Goal: Information Seeking & Learning: Learn about a topic

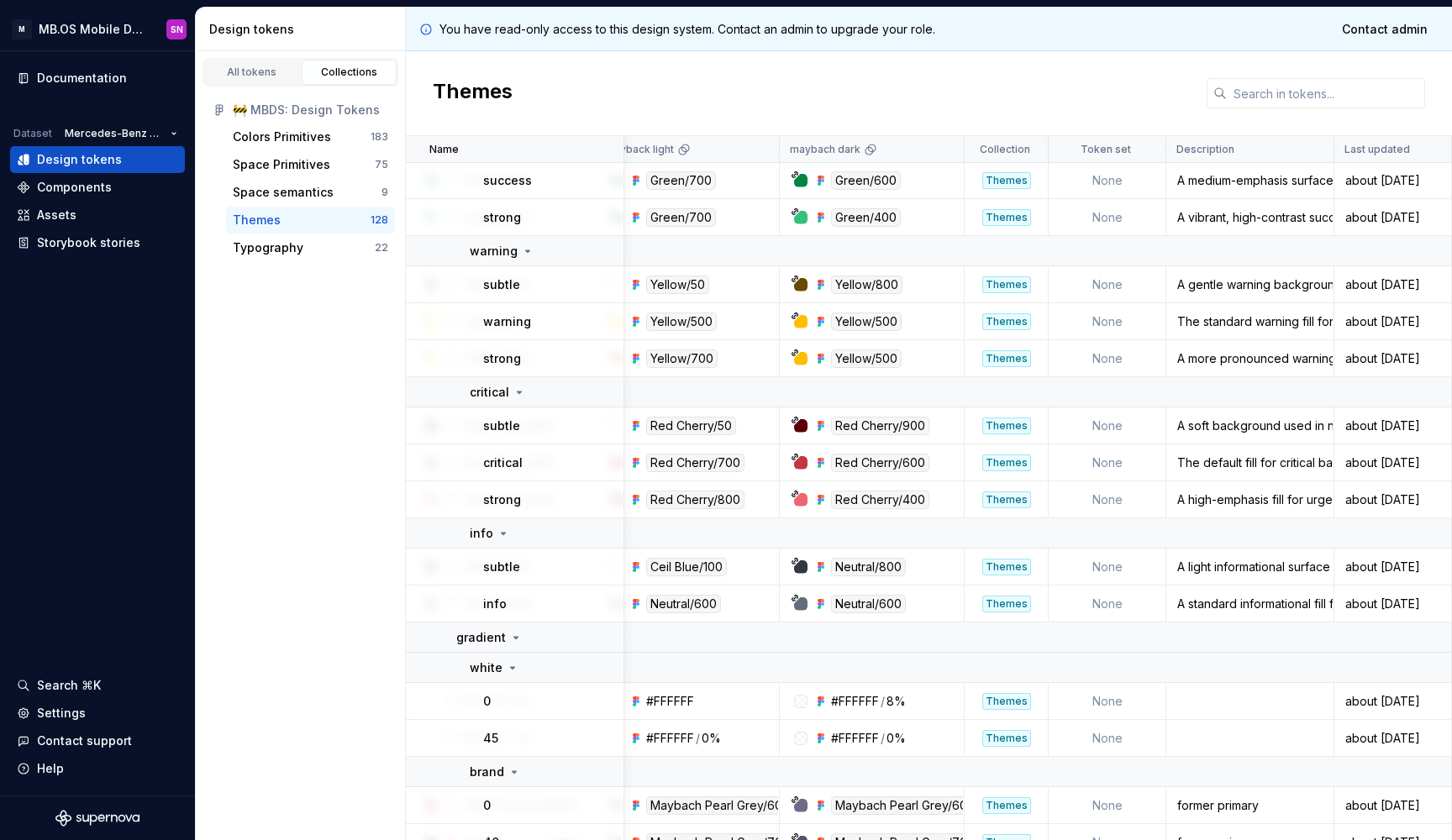
scroll to position [1049, 1281]
click at [140, 181] on div "Components" at bounding box center [98, 188] width 161 height 17
click at [108, 184] on div "Components" at bounding box center [74, 188] width 75 height 17
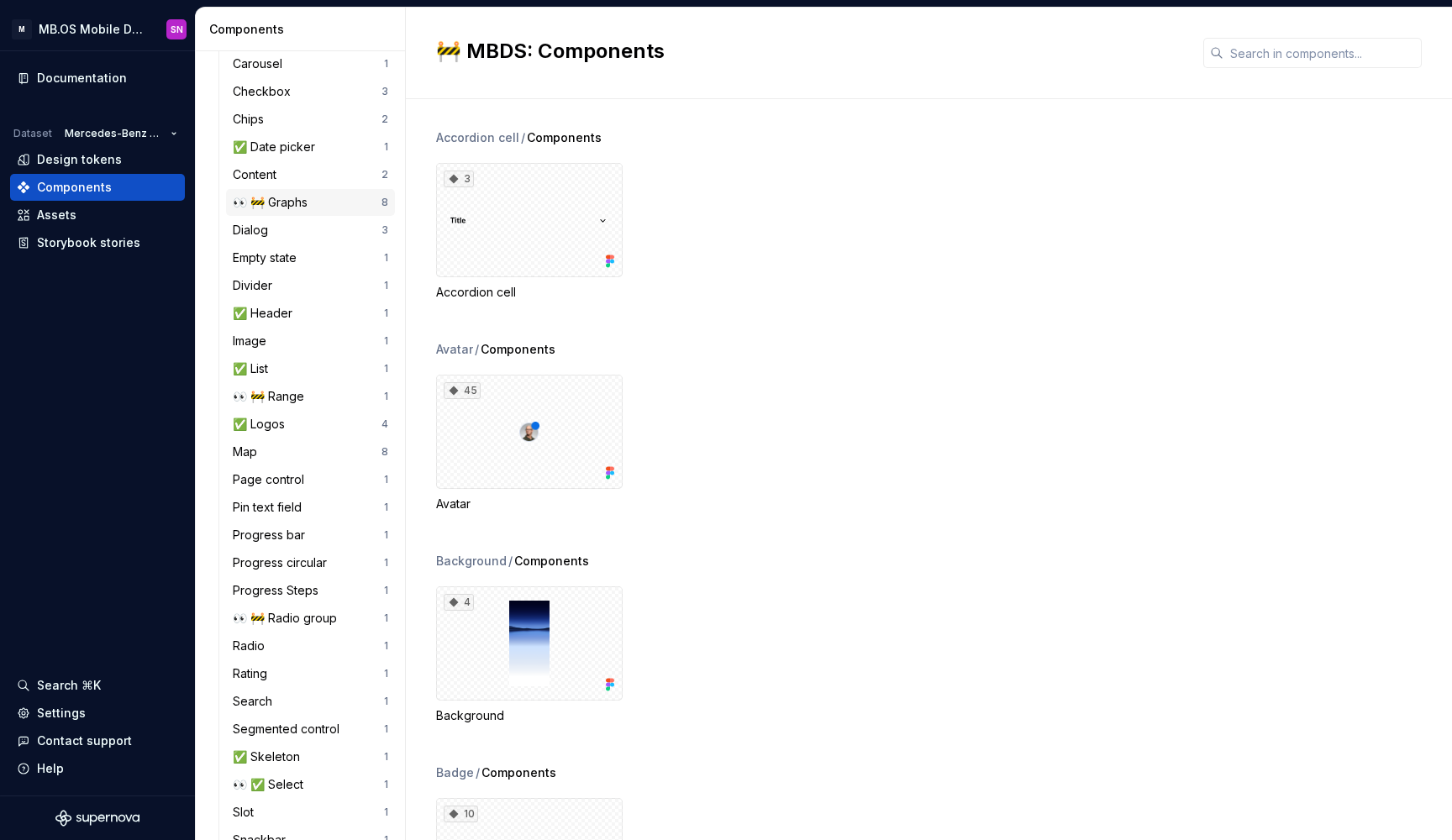
scroll to position [485, 0]
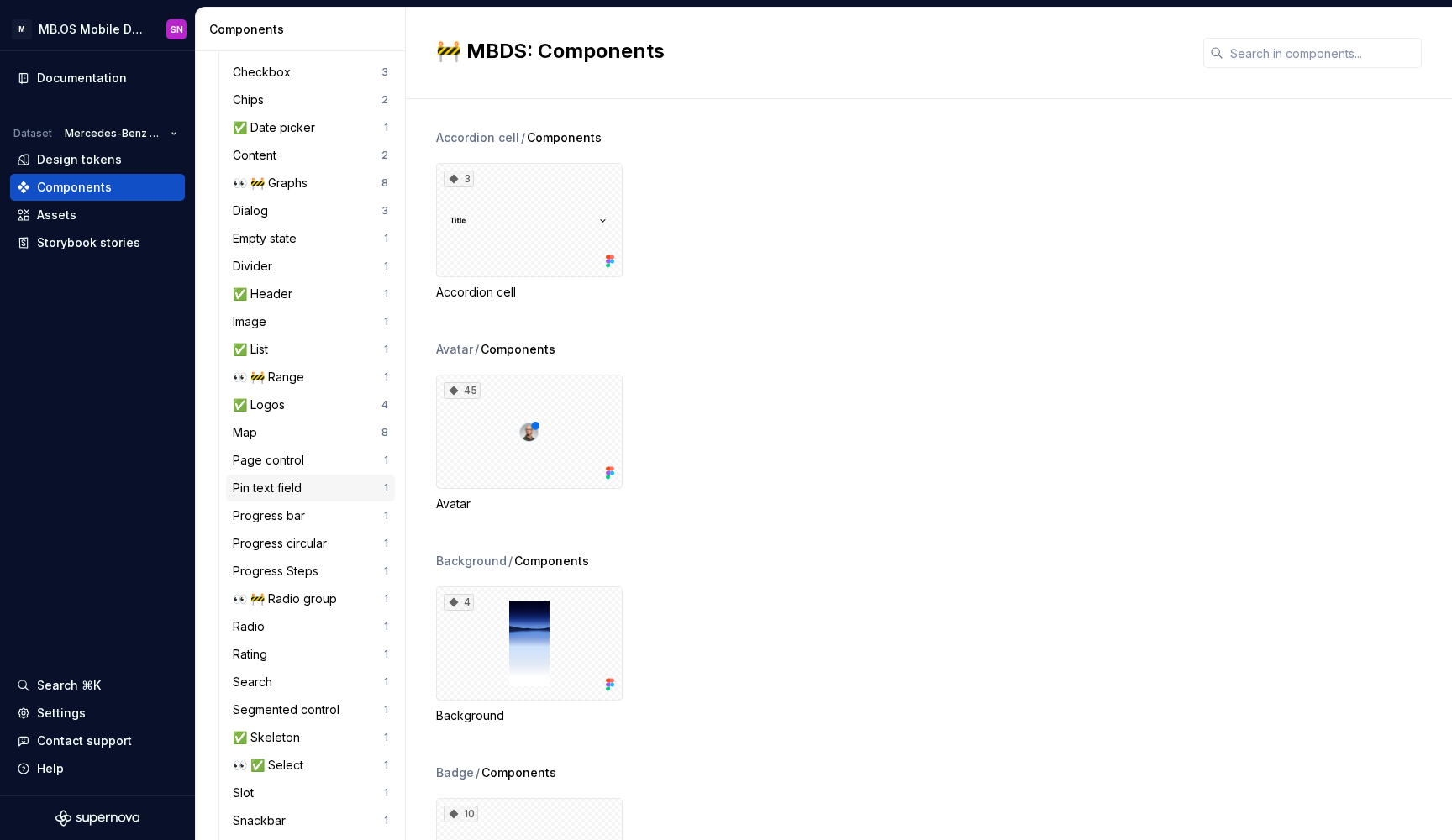
click at [325, 484] on div "Pin text field" at bounding box center [309, 489] width 152 height 17
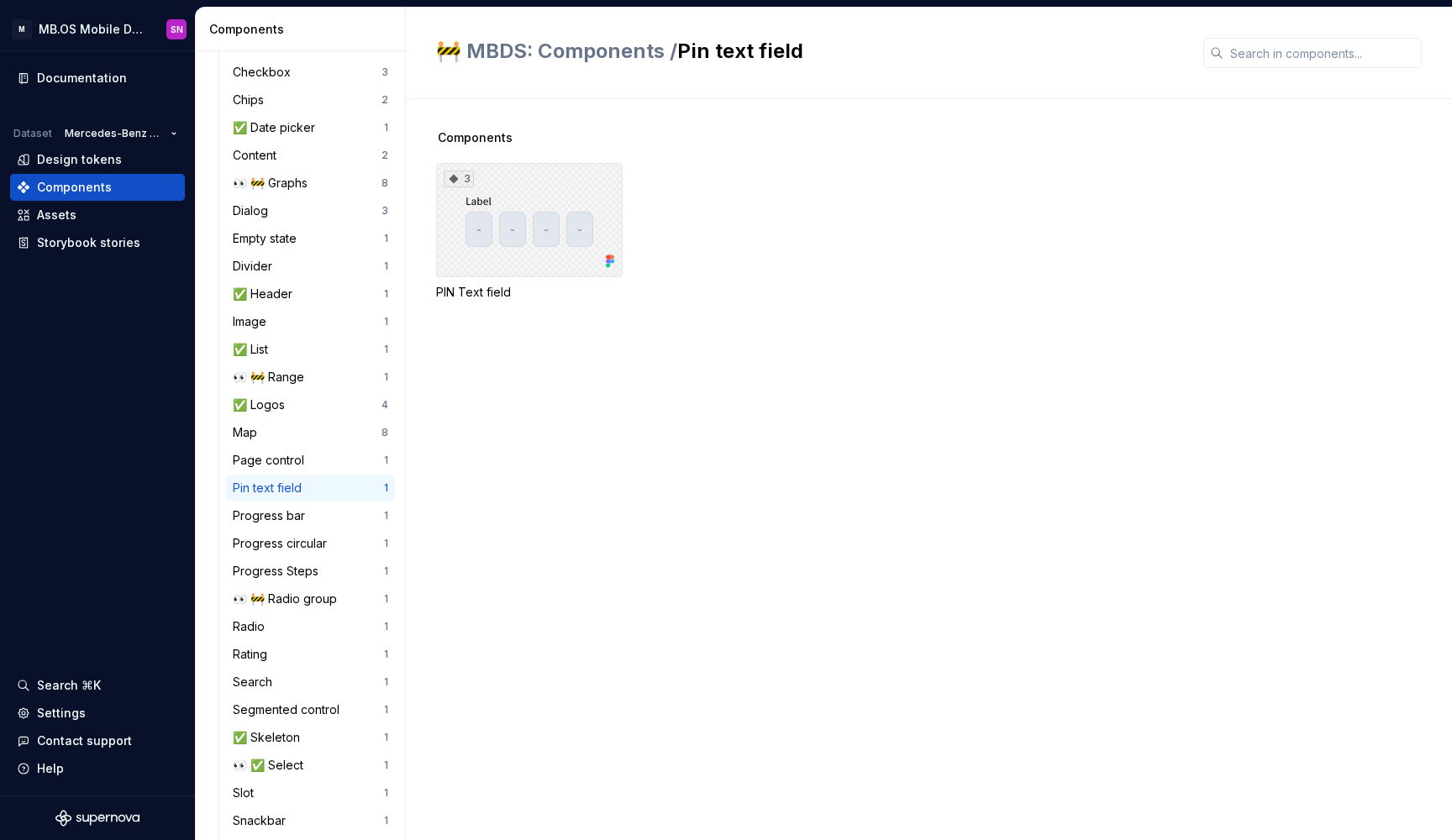
click at [479, 230] on div "3" at bounding box center [529, 220] width 187 height 115
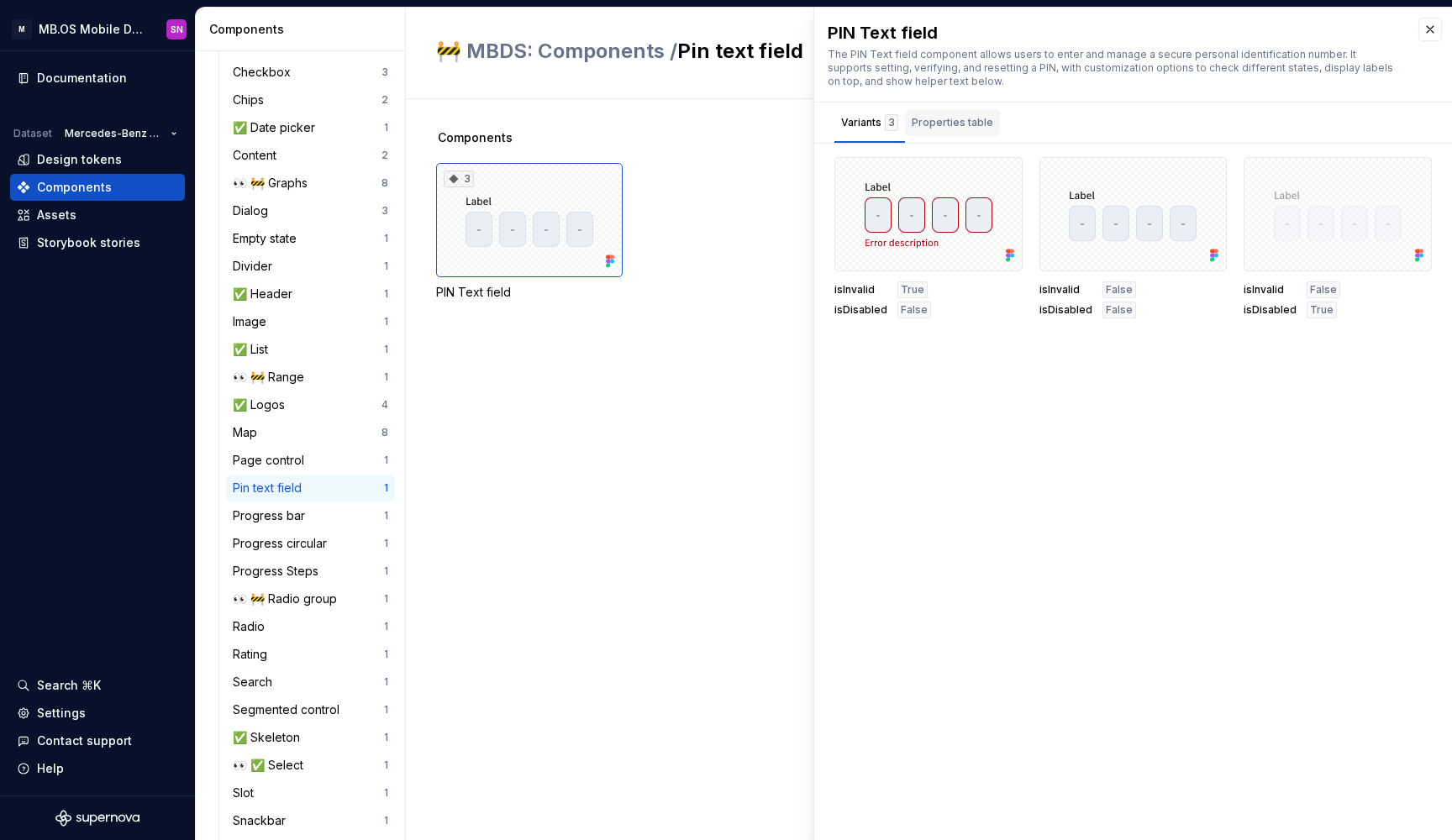
click at [977, 137] on div "Properties table" at bounding box center [952, 125] width 95 height 33
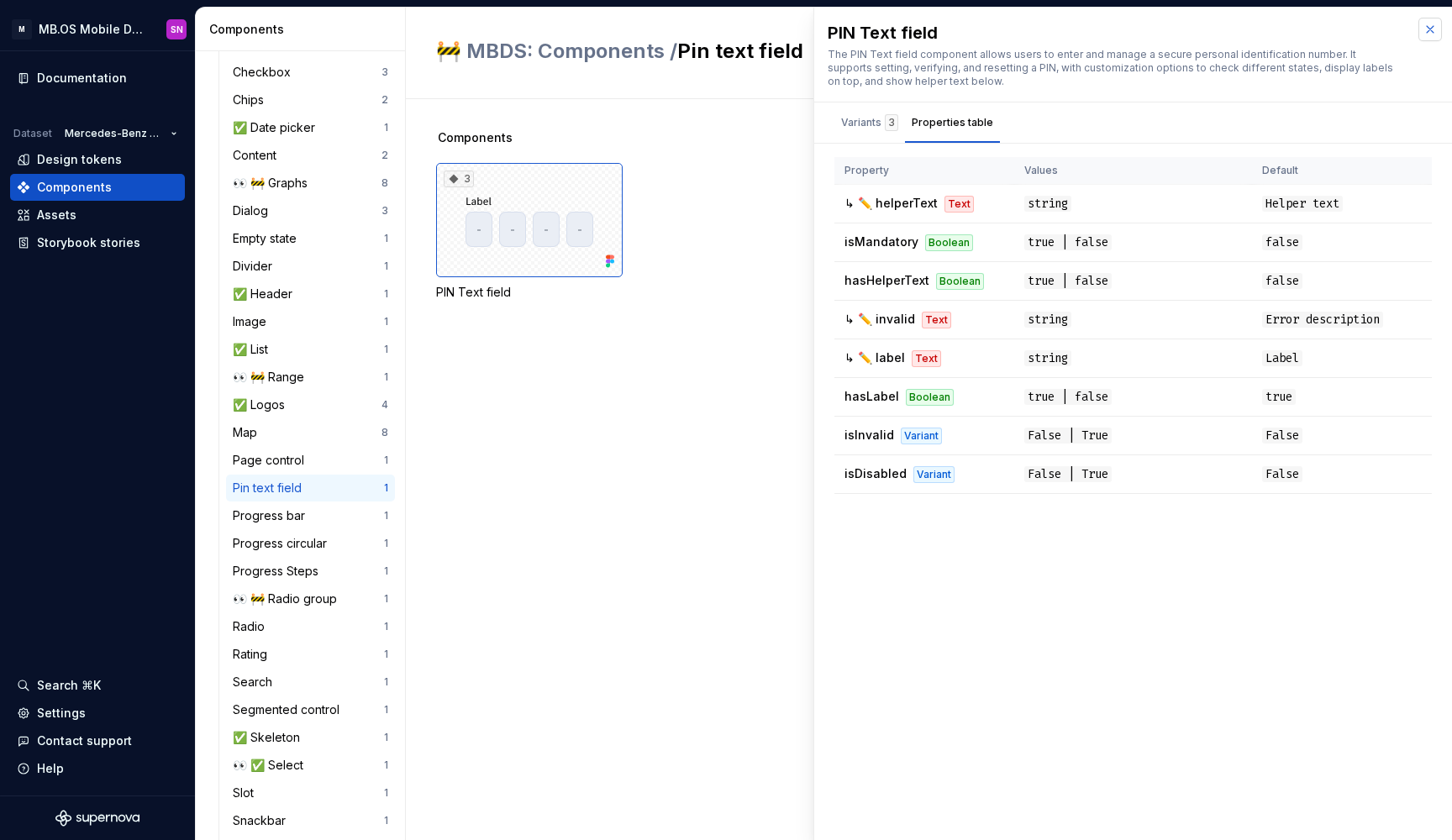
click at [1441, 33] on button "button" at bounding box center [1429, 29] width 24 height 24
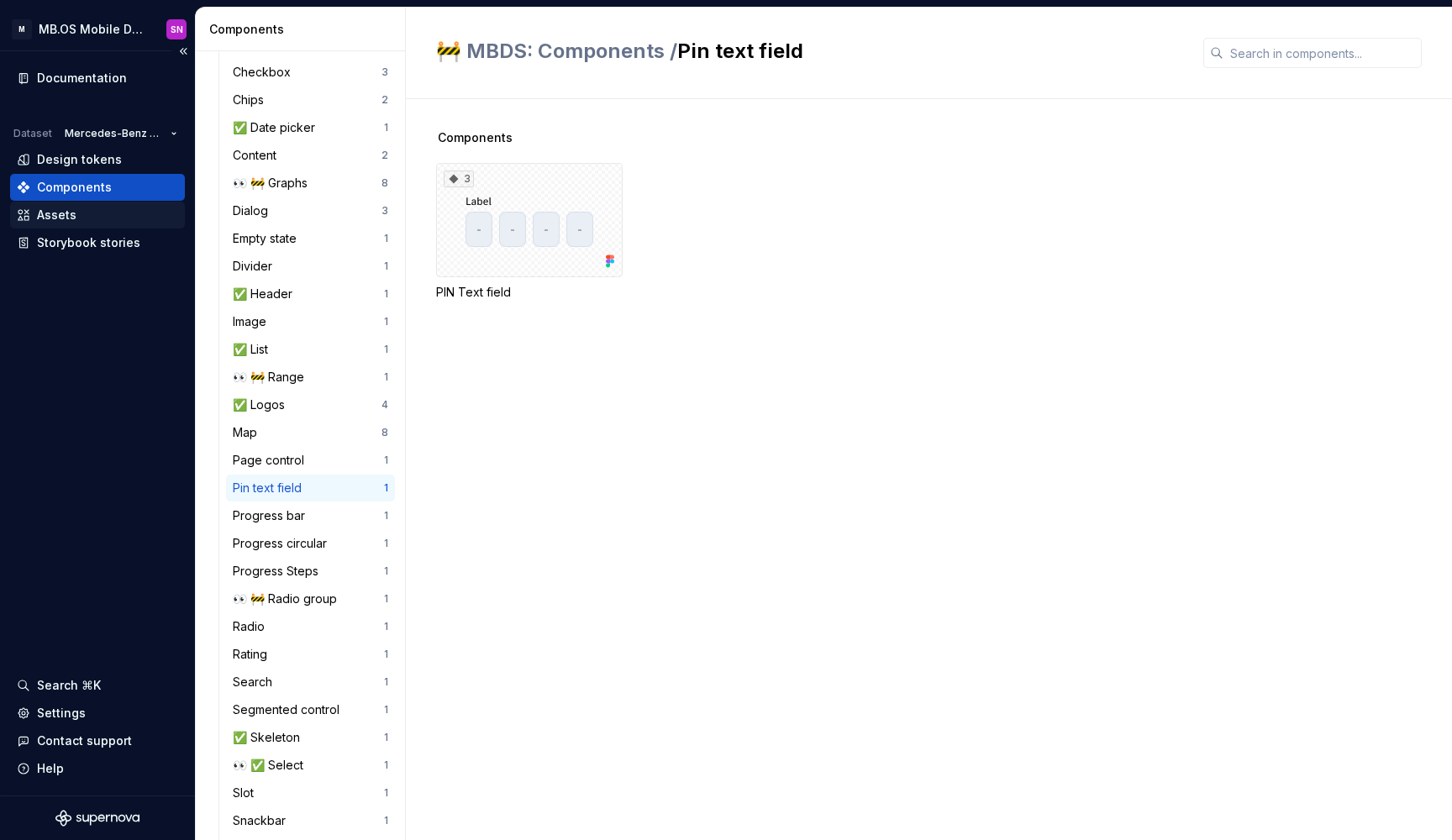
click at [84, 216] on div "Assets" at bounding box center [98, 215] width 161 height 17
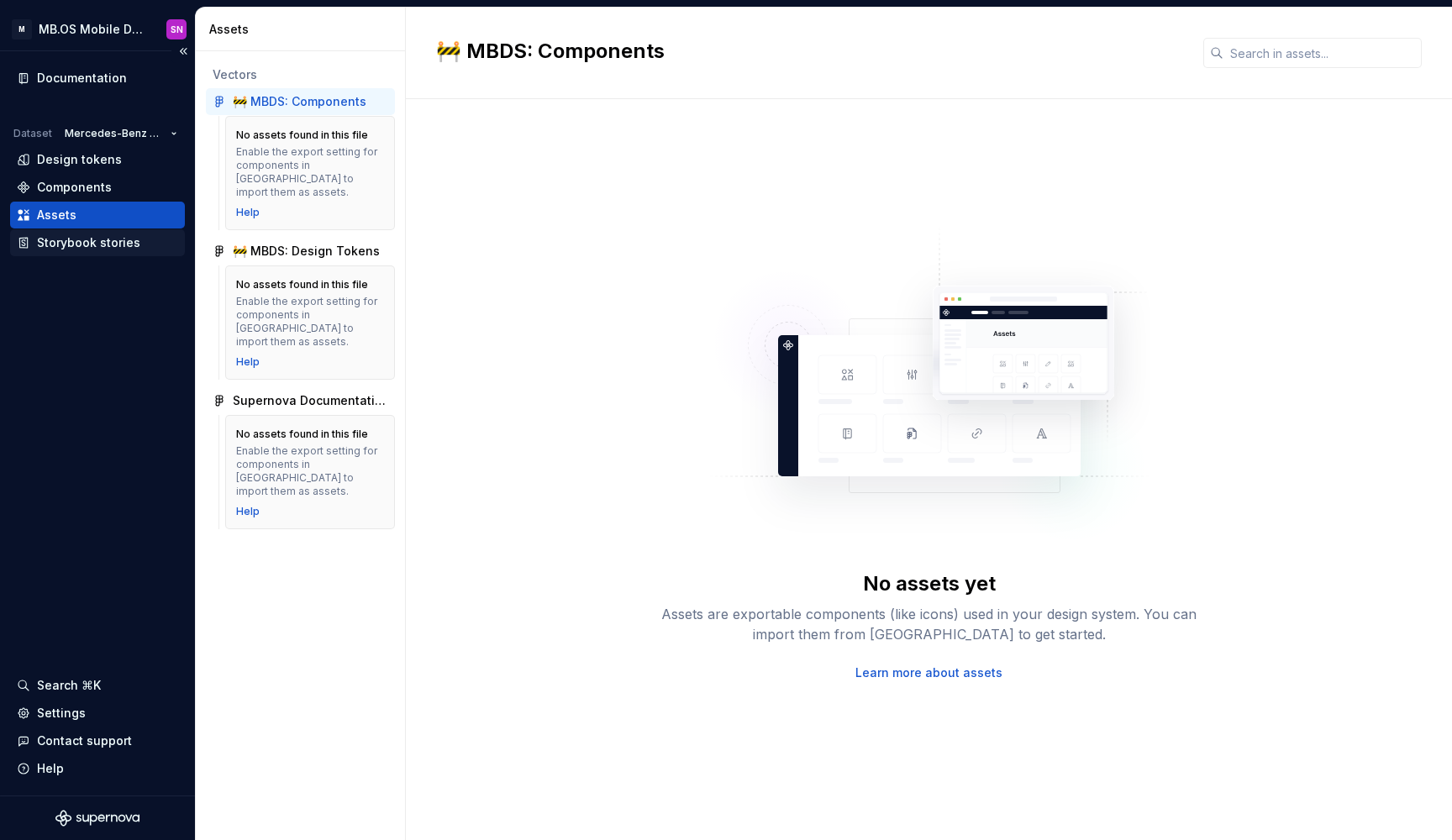
click at [104, 244] on div "Storybook stories" at bounding box center [88, 242] width 103 height 17
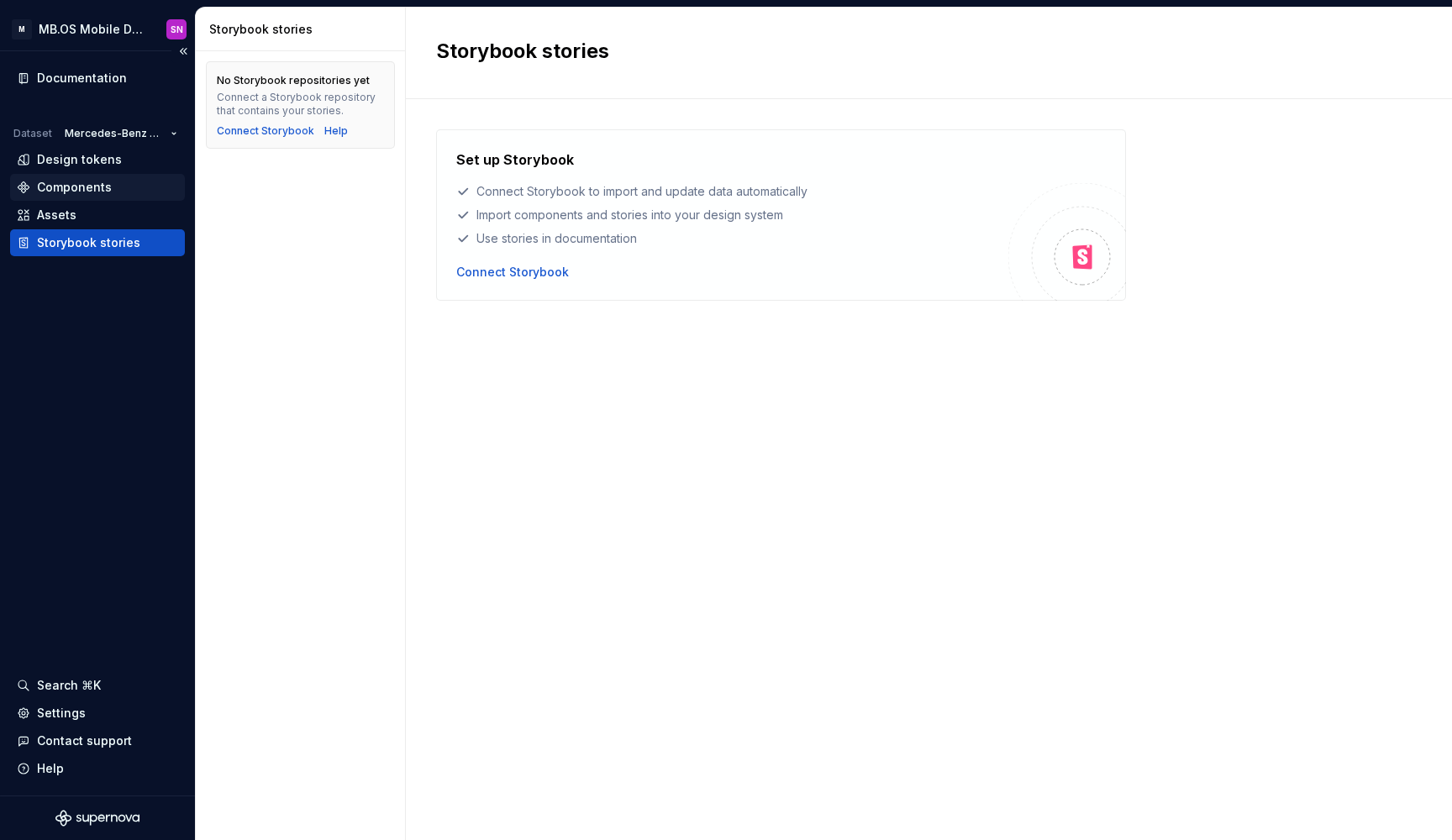
click at [122, 186] on div "Components" at bounding box center [98, 188] width 161 height 17
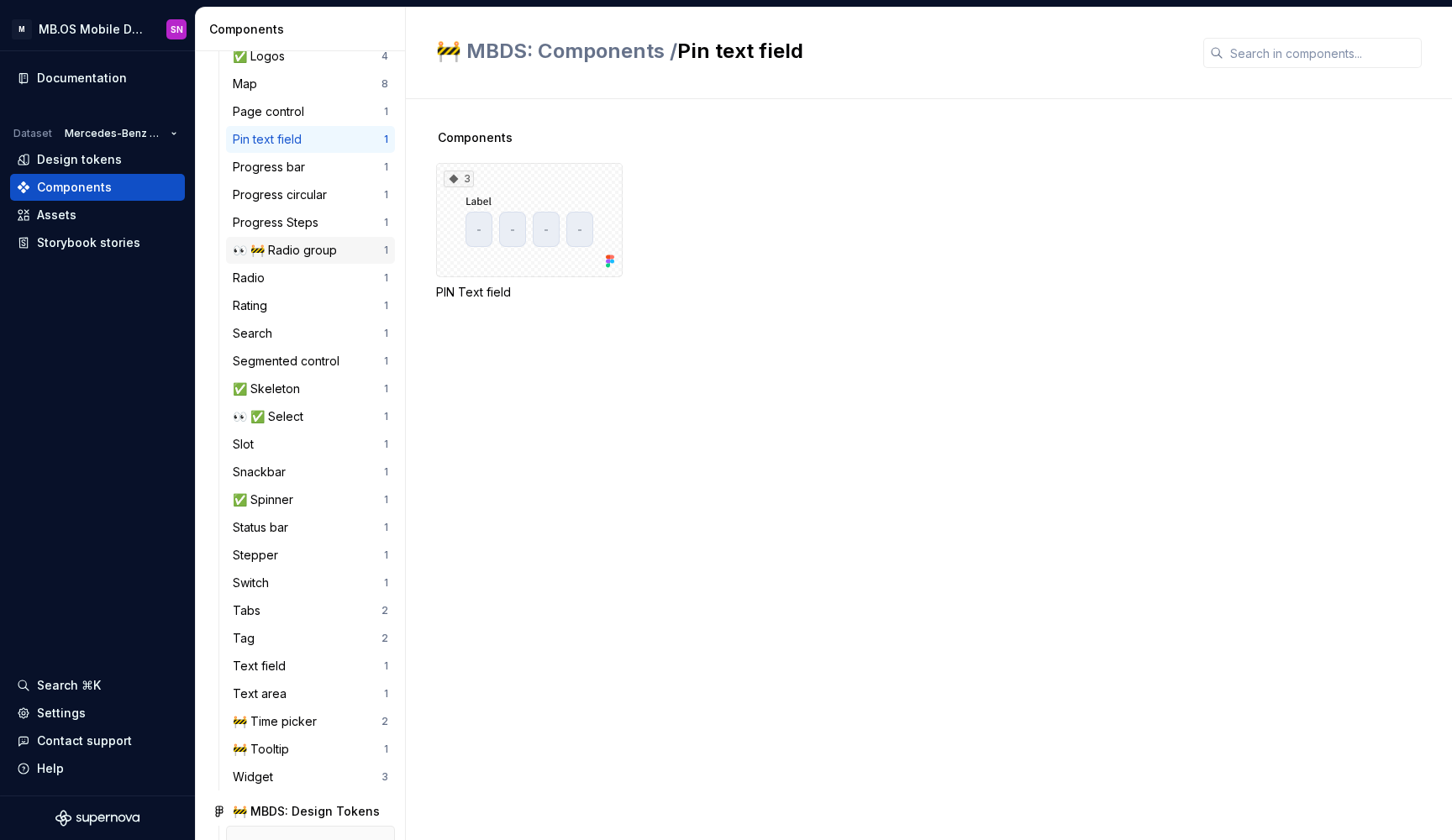
scroll to position [834, 0]
click at [340, 656] on div "Text field 1" at bounding box center [311, 665] width 169 height 27
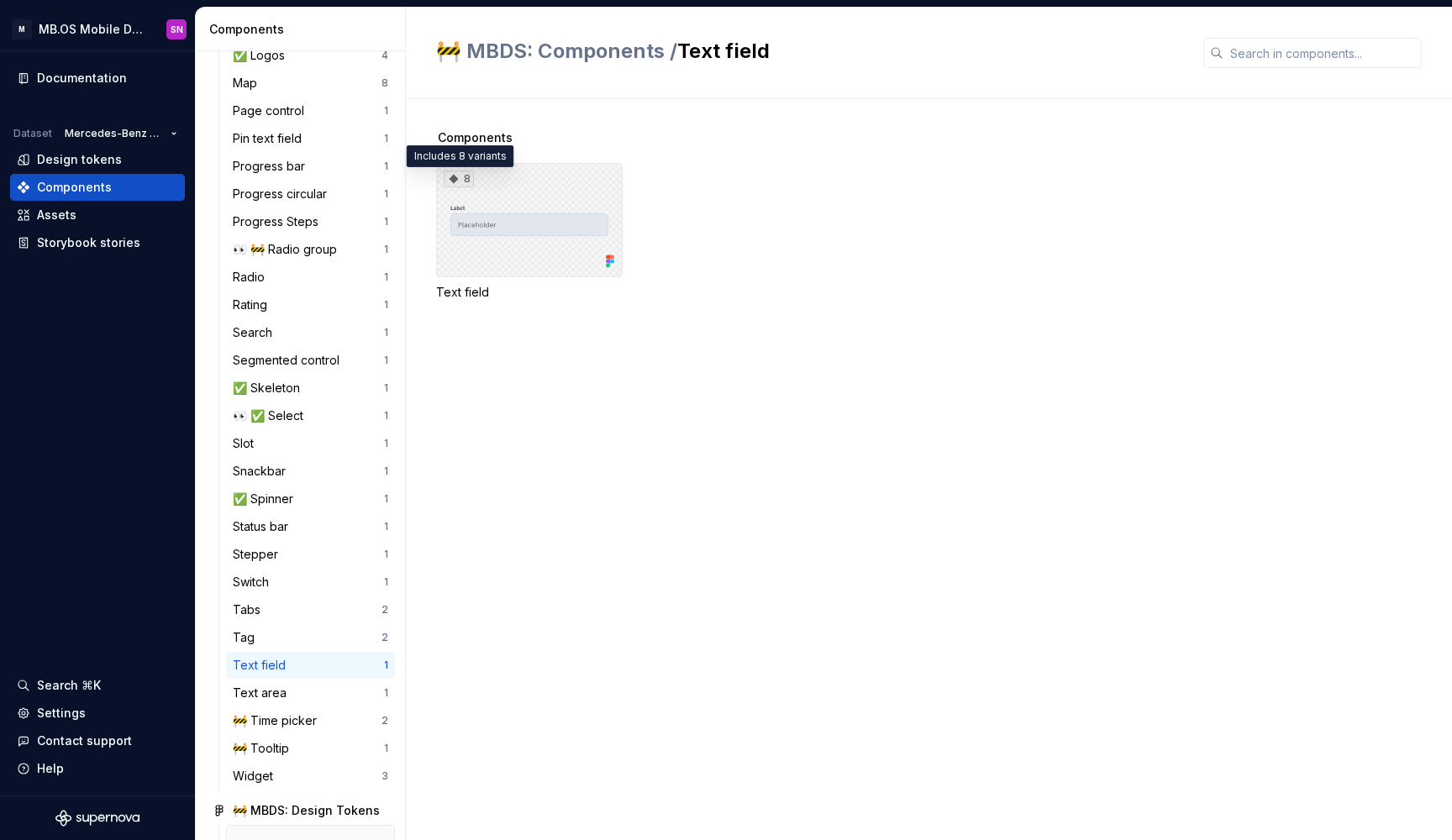
click at [459, 178] on icon at bounding box center [454, 179] width 13 height 13
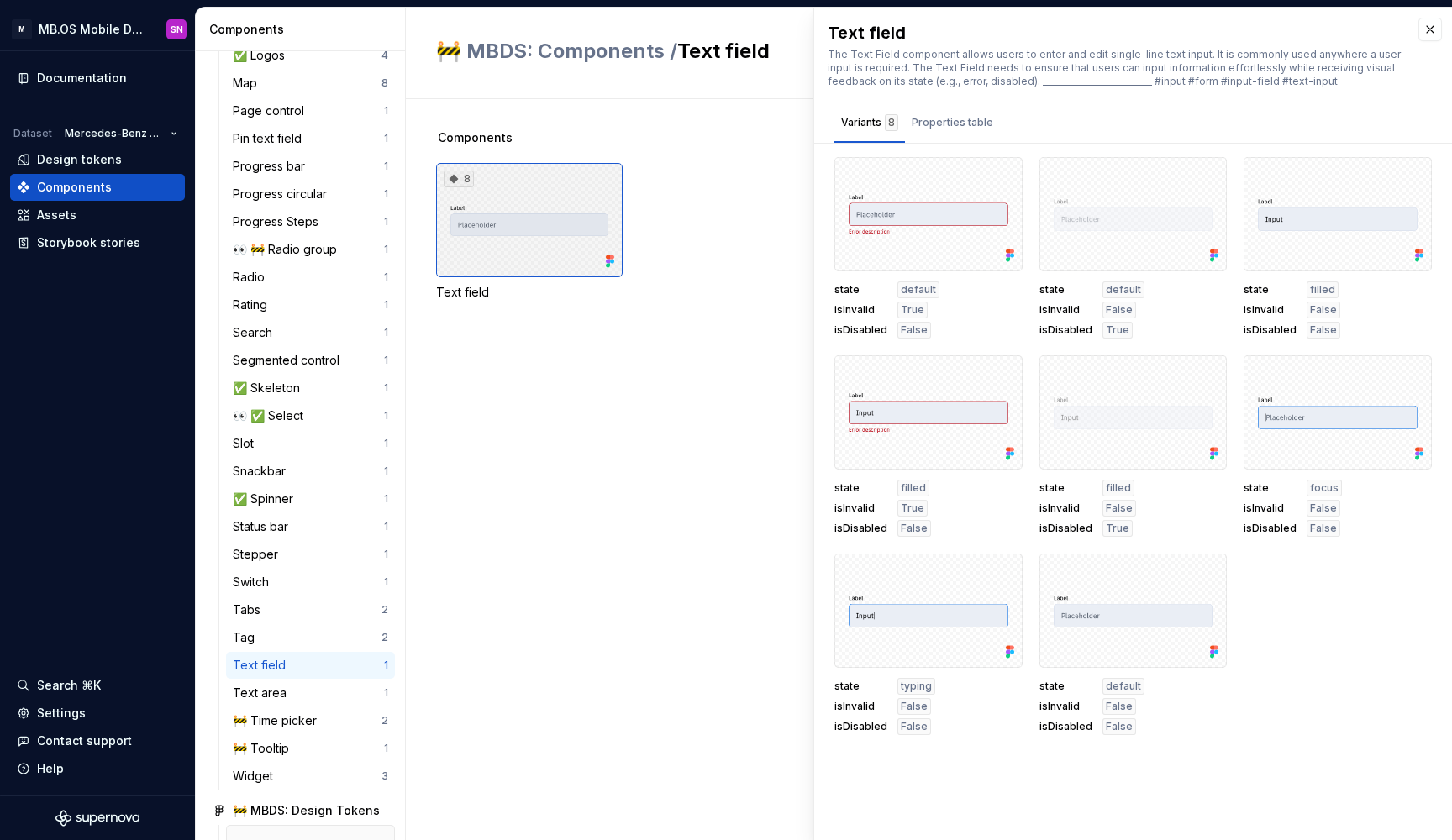
click at [451, 173] on icon at bounding box center [454, 179] width 13 height 13
click at [956, 117] on div "Properties table" at bounding box center [952, 123] width 81 height 17
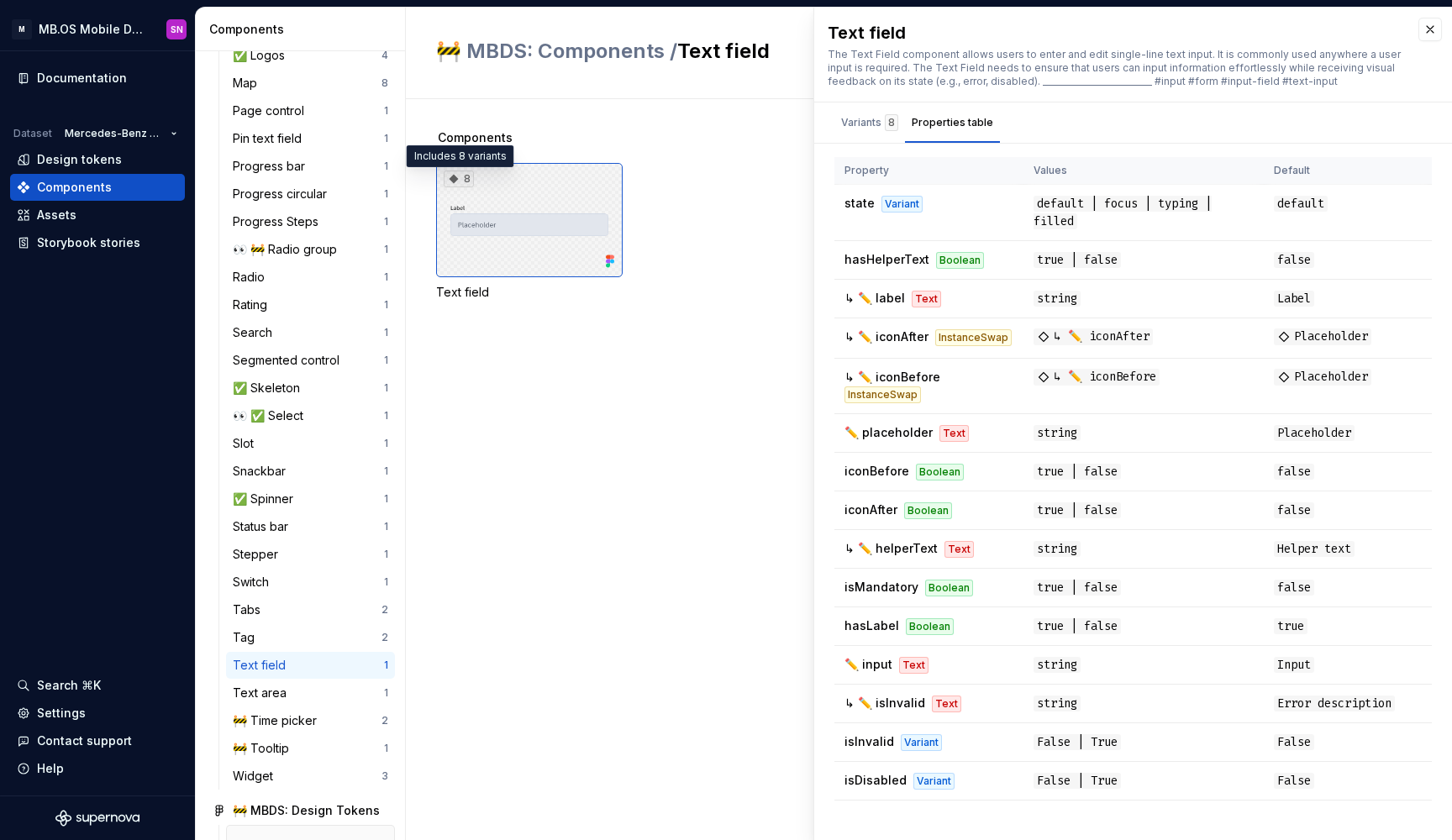
click at [453, 179] on icon at bounding box center [455, 180] width 9 height 9
click at [453, 181] on icon at bounding box center [455, 180] width 9 height 9
click at [455, 183] on icon at bounding box center [454, 179] width 13 height 13
click at [610, 262] on icon at bounding box center [608, 261] width 4 height 4
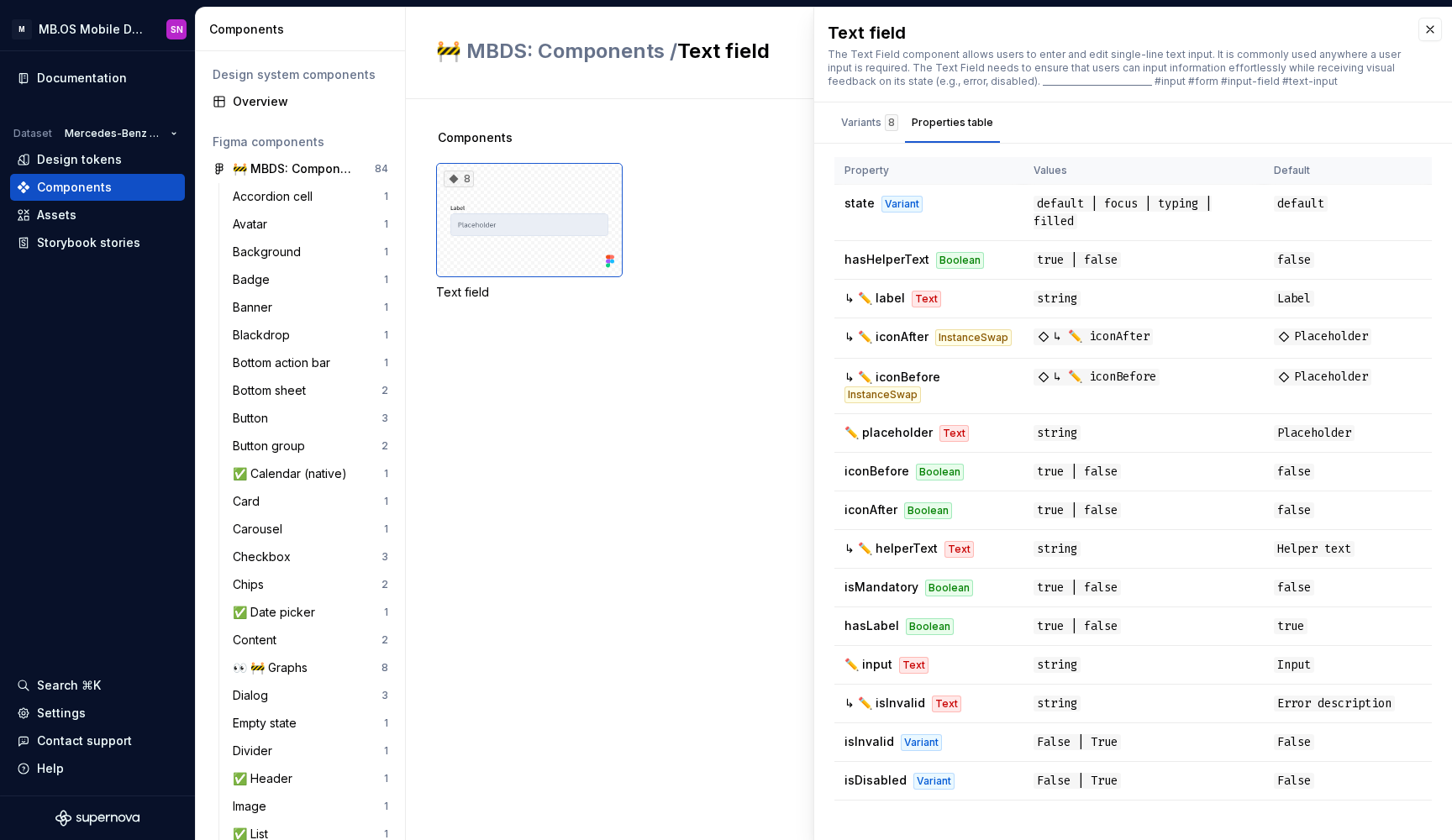
scroll to position [0, 0]
click at [260, 101] on div "Overview" at bounding box center [311, 101] width 155 height 17
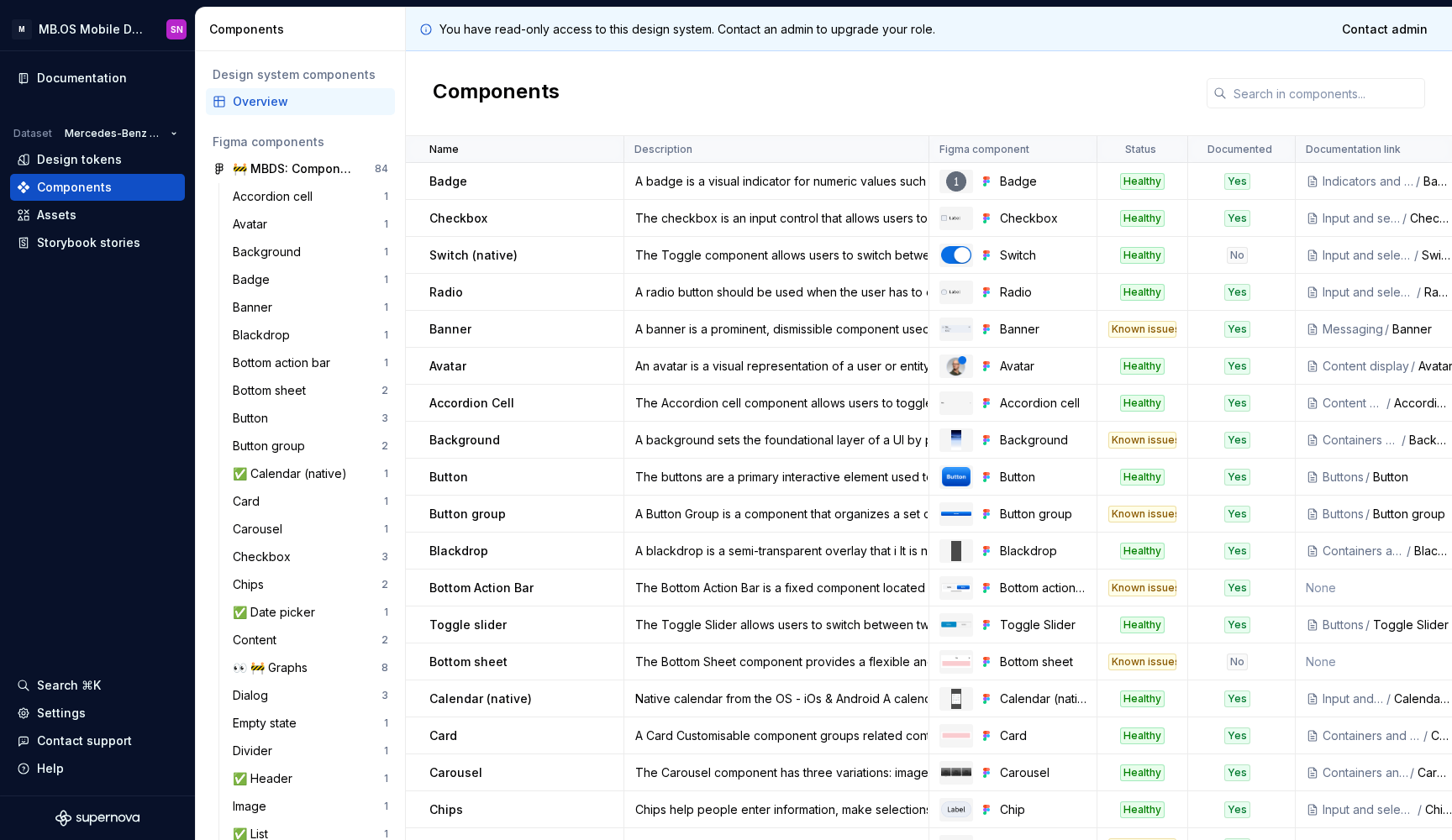
click at [503, 477] on div "Button" at bounding box center [526, 477] width 193 height 17
click at [448, 476] on p "Button" at bounding box center [448, 477] width 39 height 17
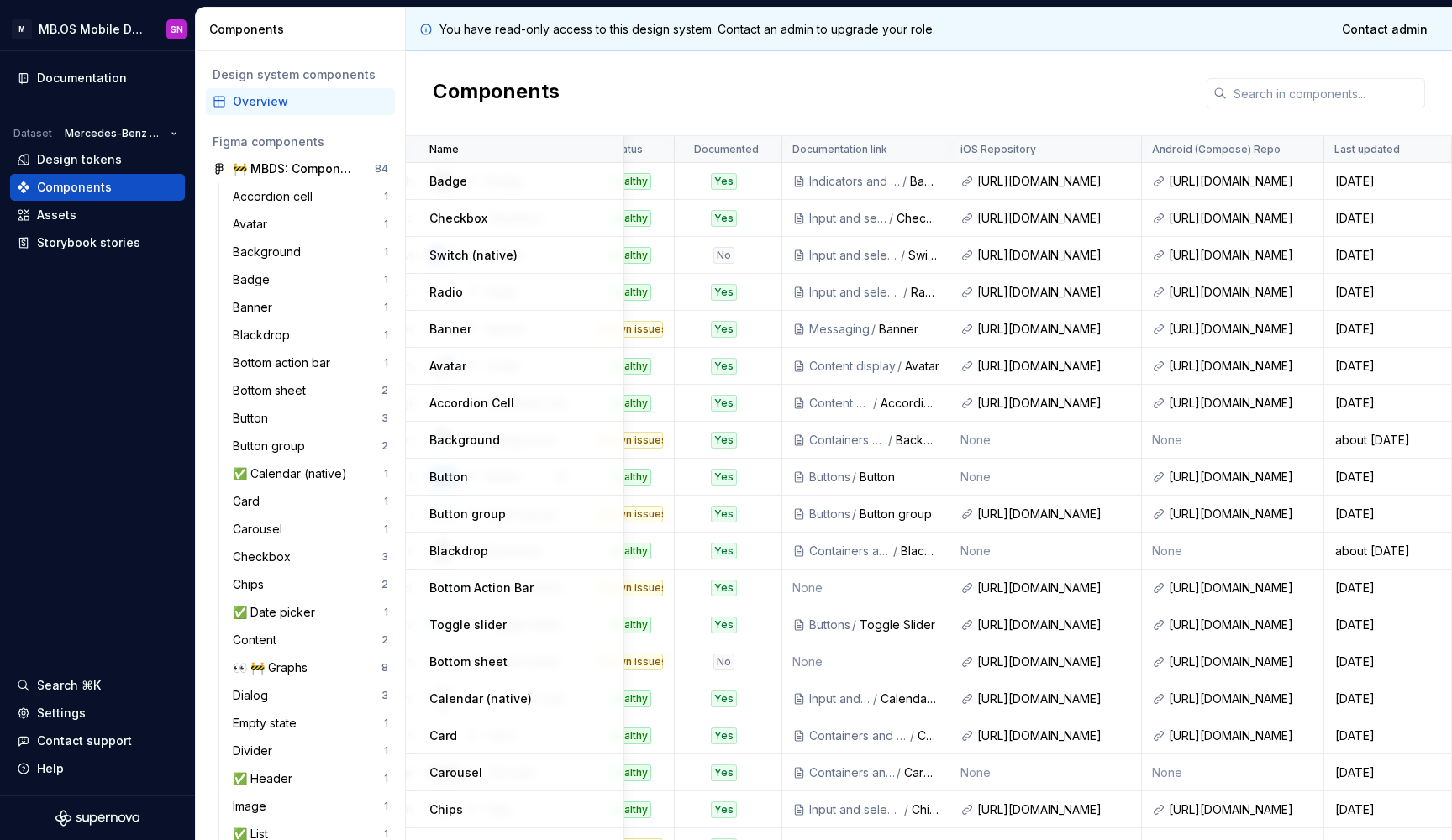
scroll to position [0, 513]
click at [1296, 478] on link at bounding box center [1301, 476] width 24 height 24
